Goal: Task Accomplishment & Management: Use online tool/utility

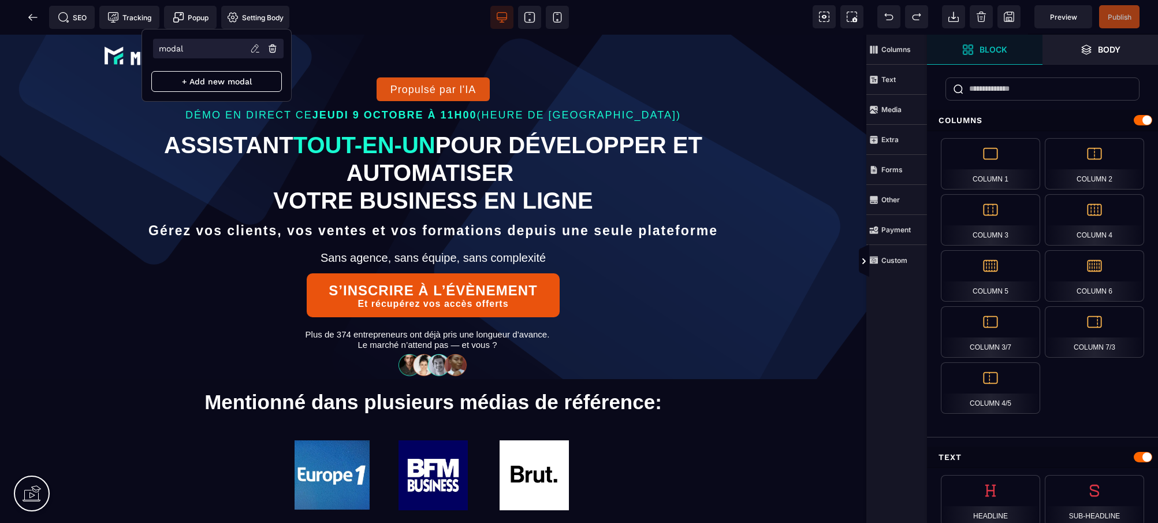
click at [193, 43] on li "modal" at bounding box center [218, 49] width 130 height 20
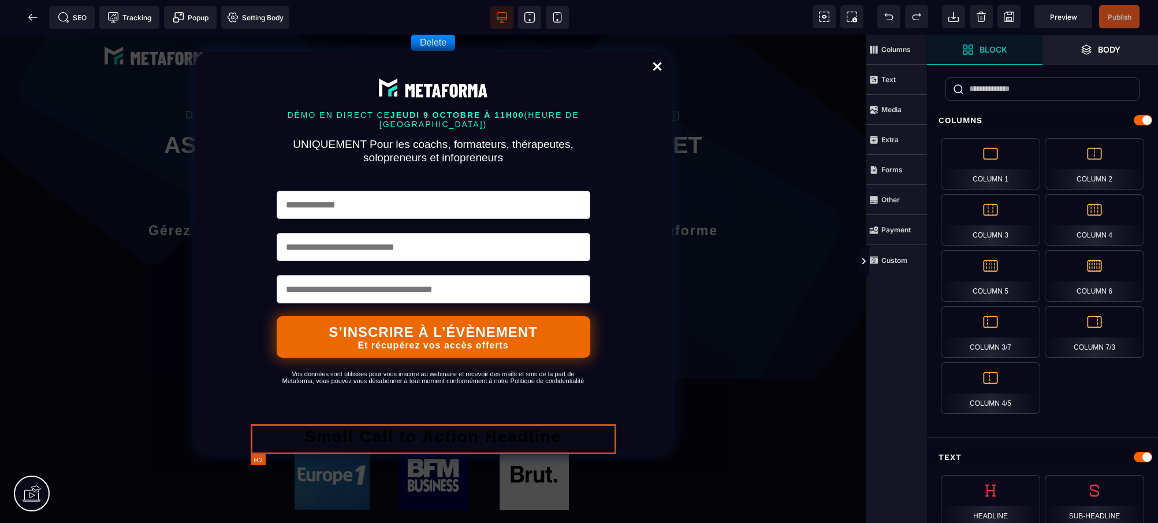
click at [527, 432] on h2 "Small Call to Action Headline" at bounding box center [433, 436] width 365 height 30
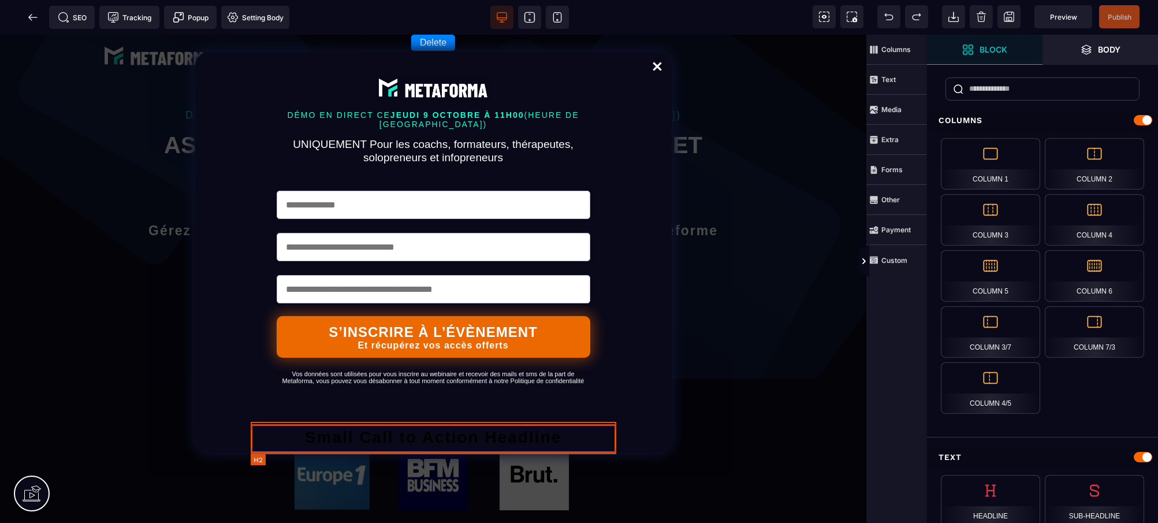
select select "***"
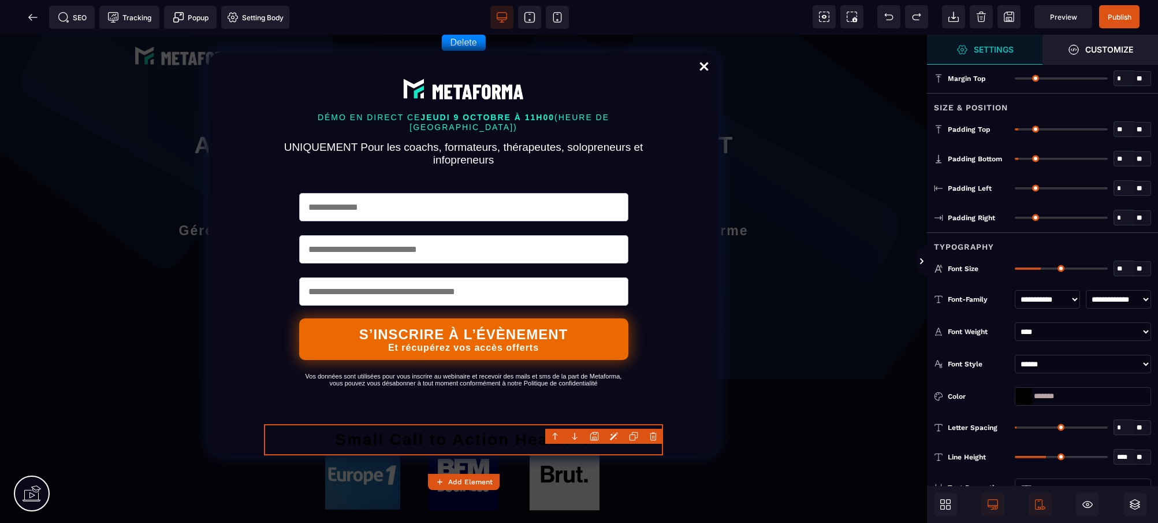
click at [655, 437] on body "B I U S A ******* Add Element" at bounding box center [579, 261] width 1158 height 523
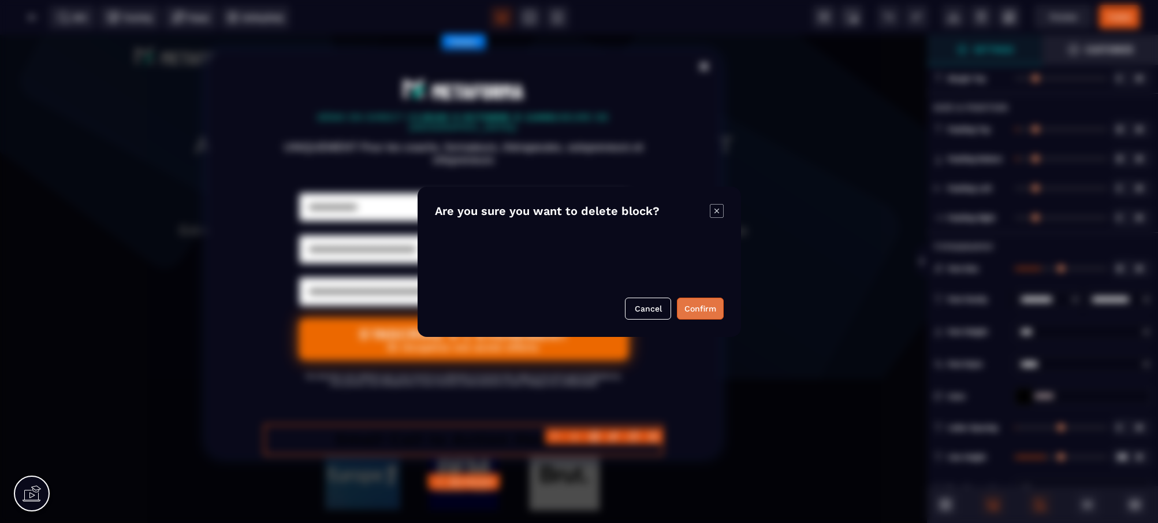
click at [700, 308] on button "Confirm" at bounding box center [700, 308] width 47 height 22
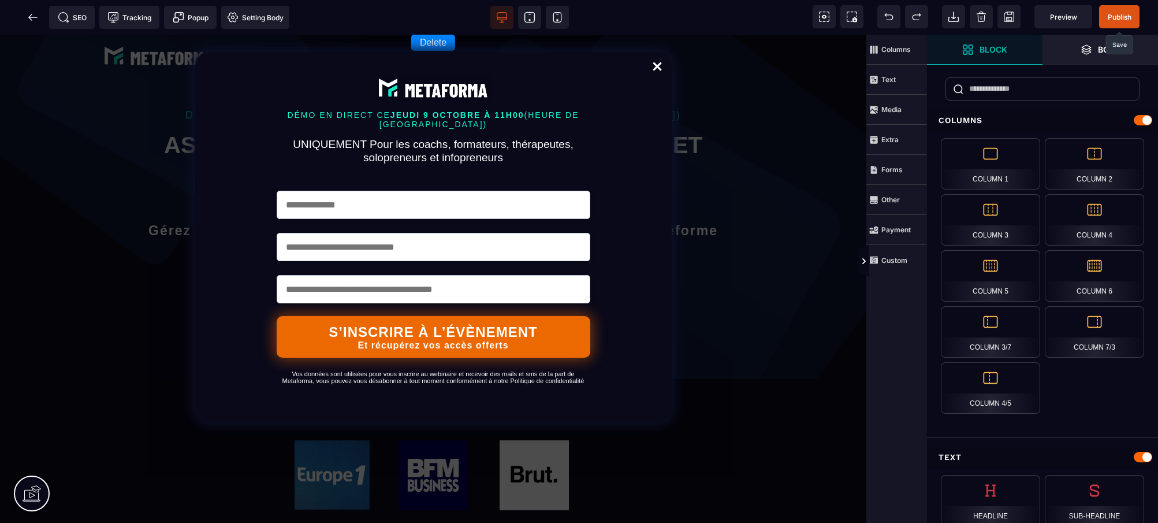
click at [1123, 17] on span "Publish" at bounding box center [1119, 17] width 24 height 9
click at [32, 18] on div "SEO Tracking Popup Setting Body" at bounding box center [148, 17] width 291 height 23
click at [33, 20] on div "SEO Tracking Popup Setting Body" at bounding box center [148, 17] width 291 height 23
click at [368, 13] on div "B I U S A ******* Add Element Default" at bounding box center [579, 261] width 1158 height 523
click at [654, 66] on link "Close" at bounding box center [656, 67] width 23 height 25
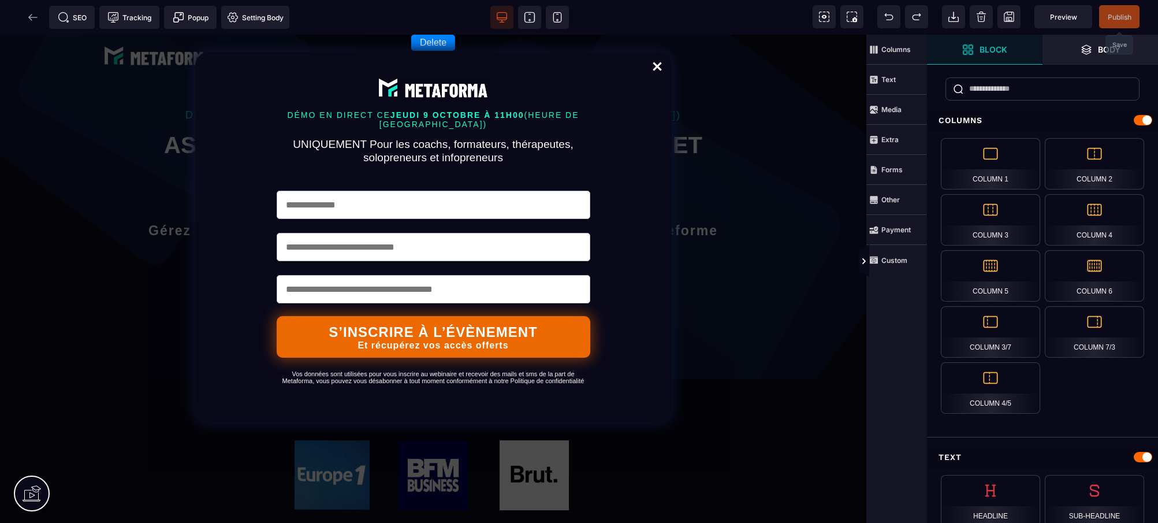
click at [726, 71] on div "Delete DÉMO EN DIRECT [PERSON_NAME] 9 OCTOBRE À 11H00 (HEURE DE PARIS) UNIQUEME…" at bounding box center [433, 279] width 866 height 488
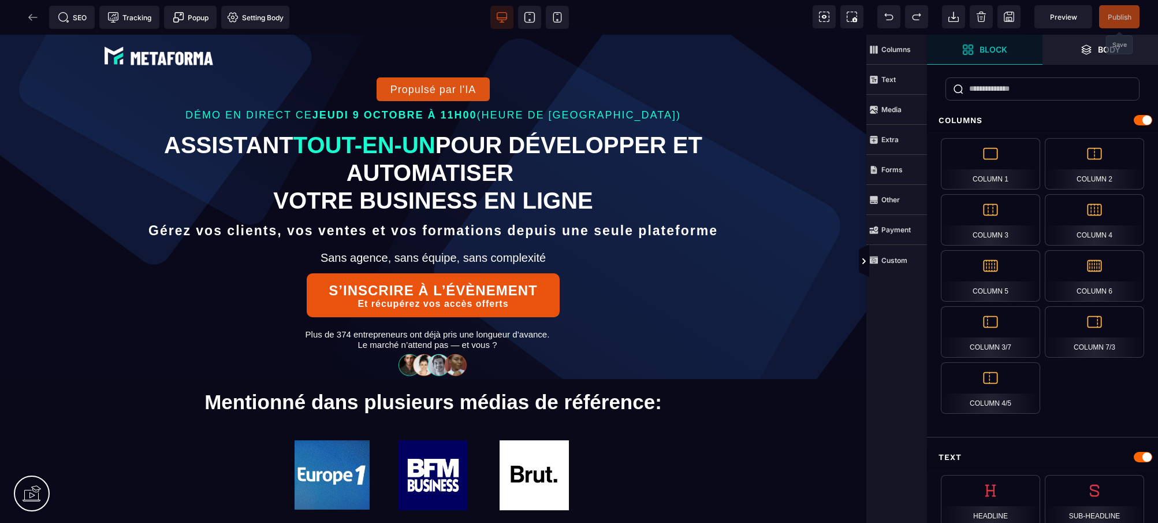
click at [35, 16] on div "SEO Tracking Popup Setting Body" at bounding box center [148, 17] width 291 height 23
click at [1050, 21] on span "Preview" at bounding box center [1063, 16] width 58 height 23
click at [32, 15] on icon at bounding box center [29, 17] width 3 height 6
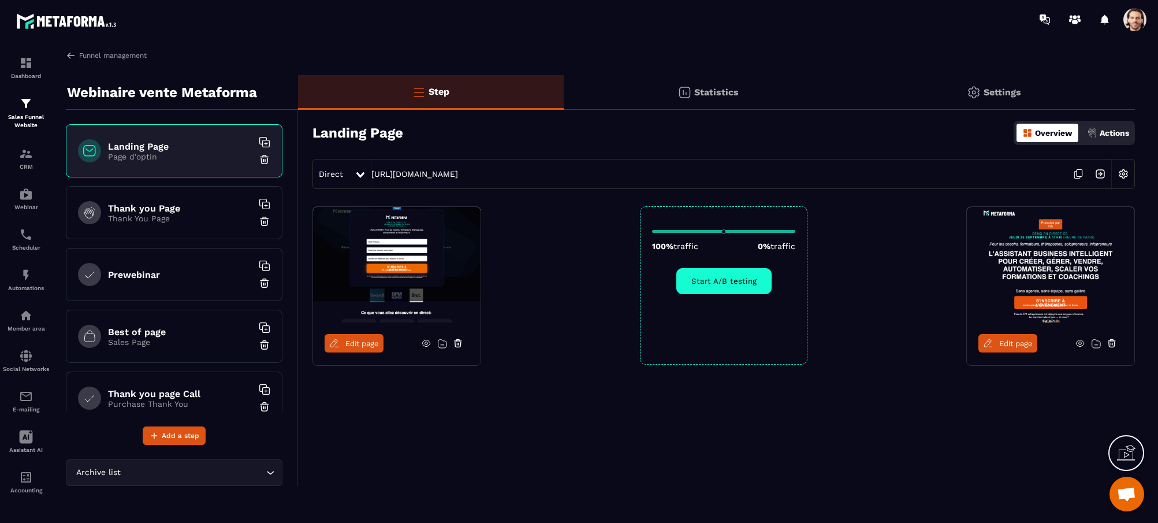
click at [1004, 345] on span "Edit page" at bounding box center [1015, 343] width 33 height 9
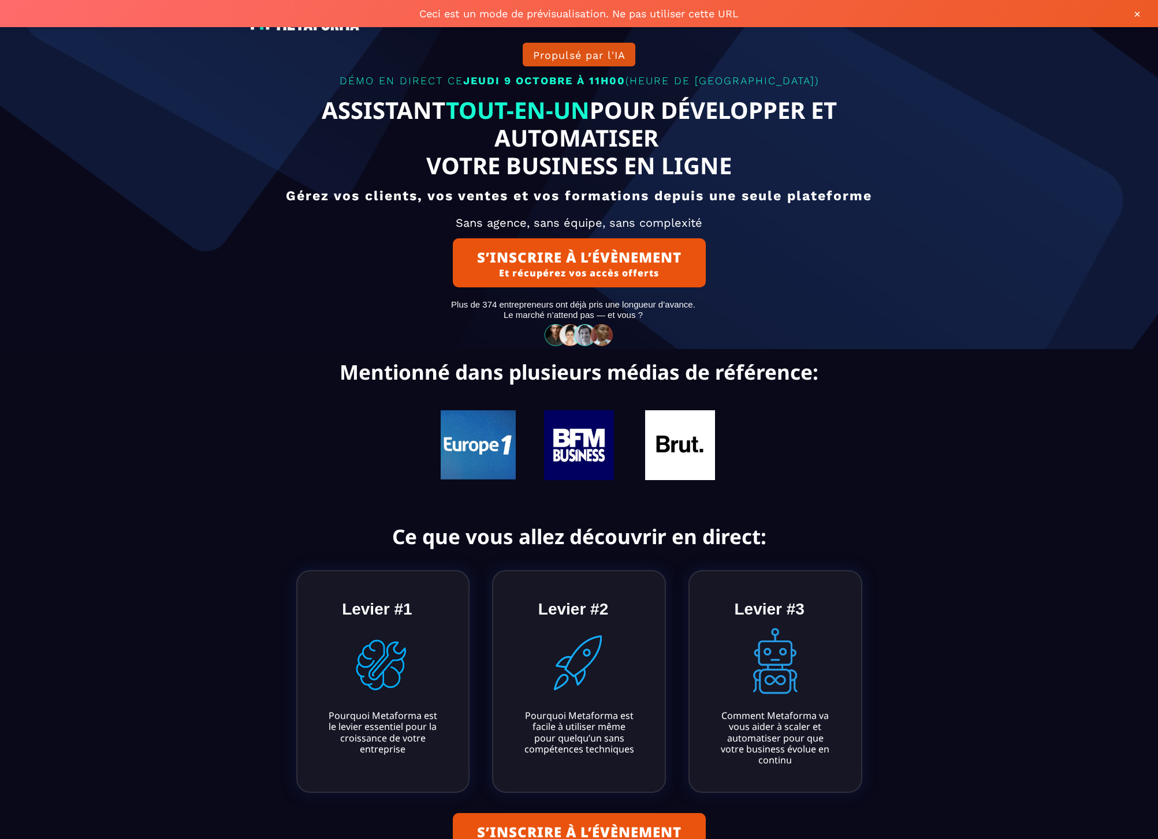
click at [617, 281] on button "S’INSCRIRE À L’ÉVÈNEMENT Et récupérez vos accès offerts" at bounding box center [579, 262] width 253 height 49
